Goal: Task Accomplishment & Management: Manage account settings

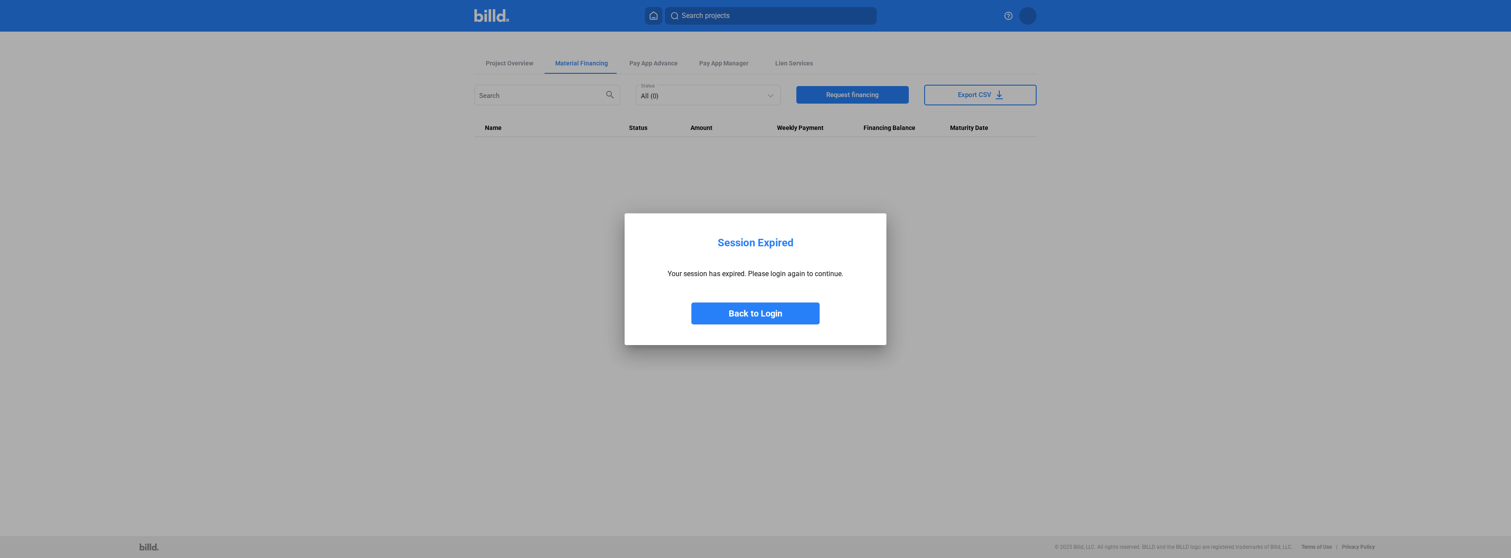
click at [751, 318] on button "Back to Login" at bounding box center [755, 314] width 128 height 22
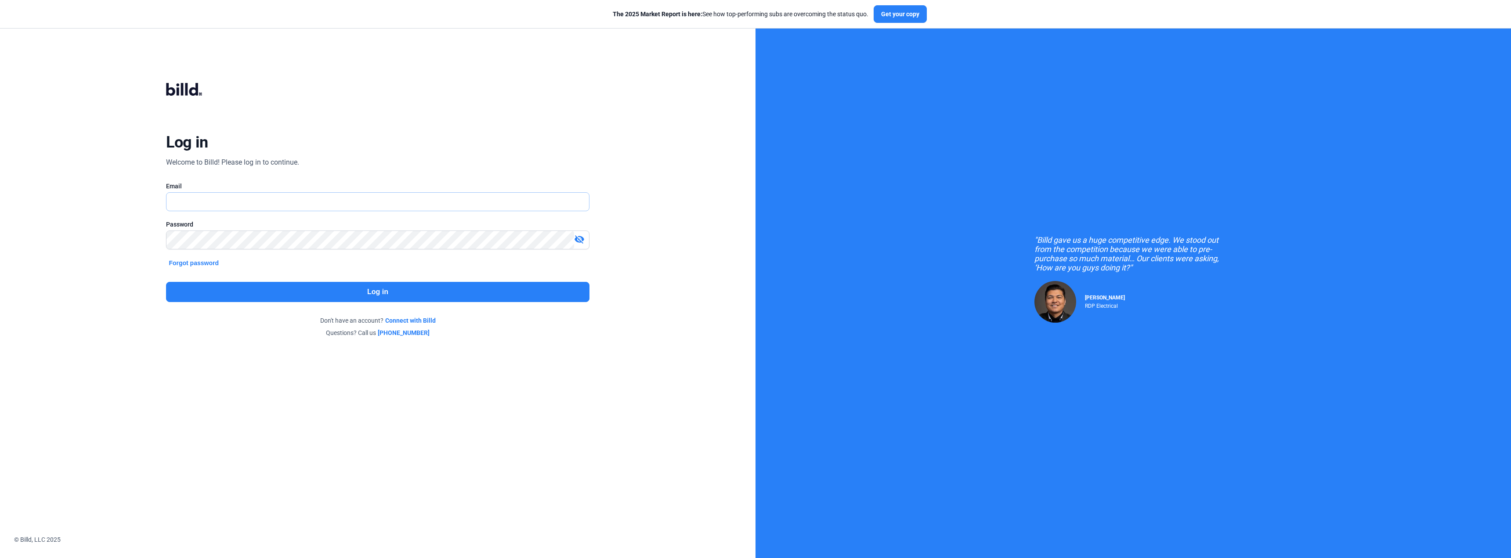
type input "[EMAIL_ADDRESS][DOMAIN_NAME]"
click at [374, 289] on button "Log in" at bounding box center [377, 292] width 423 height 20
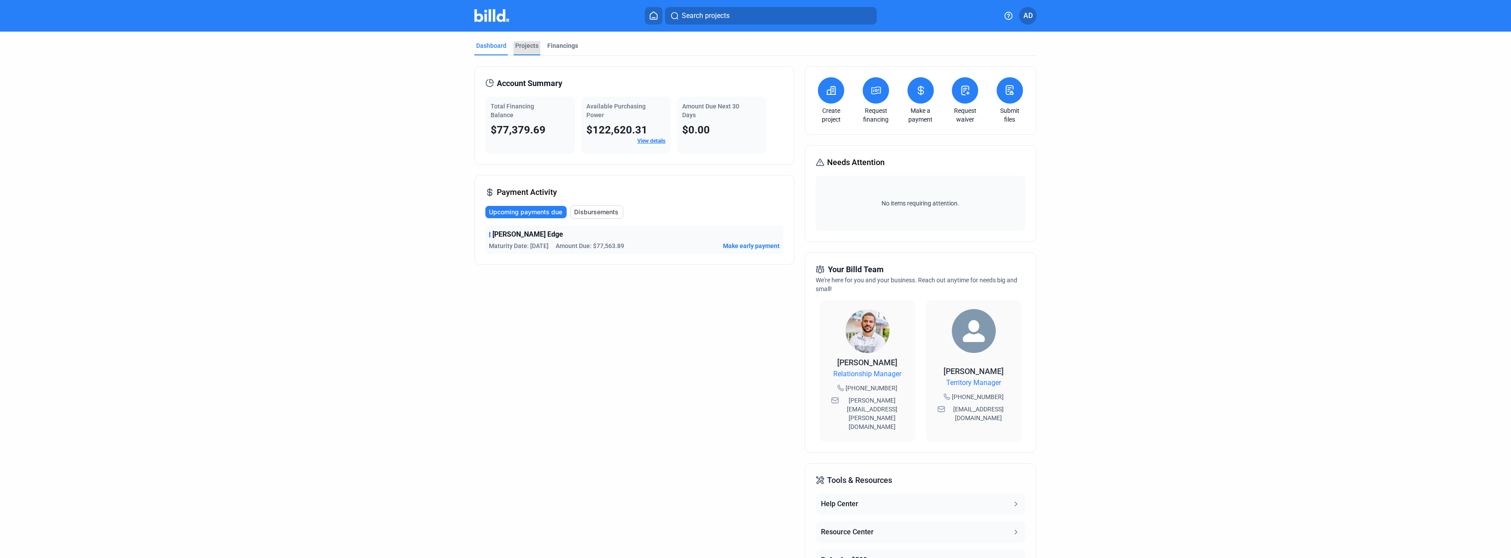
click at [530, 44] on div "Projects" at bounding box center [526, 45] width 23 height 9
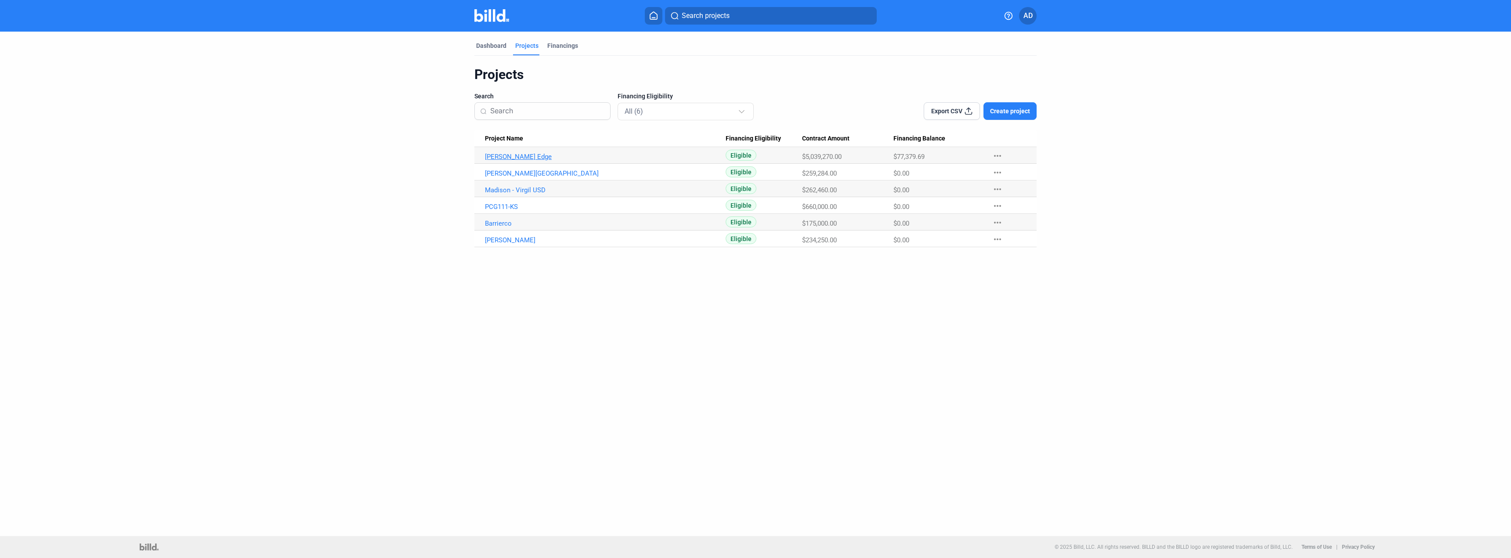
click at [497, 158] on link "[PERSON_NAME] Edge" at bounding box center [605, 157] width 241 height 8
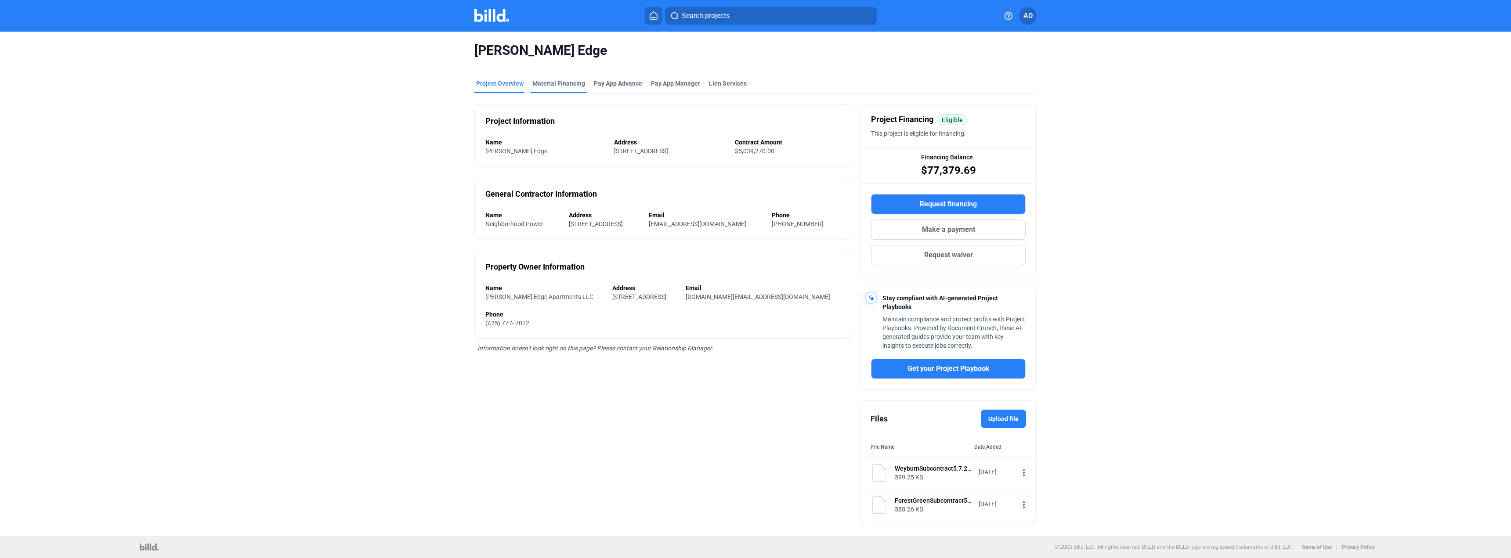
click at [541, 84] on div "Material Financing" at bounding box center [558, 83] width 53 height 9
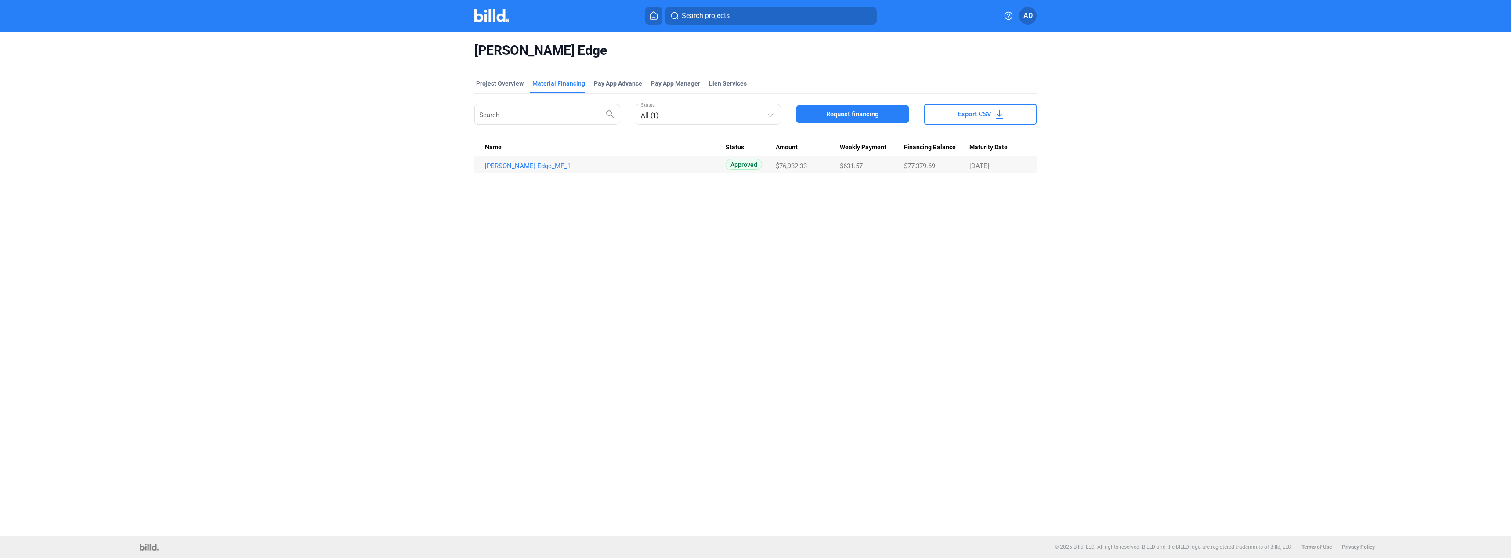
click at [506, 166] on link "[PERSON_NAME] Edge_MF_1" at bounding box center [605, 166] width 241 height 8
